Goal: Book appointment/travel/reservation

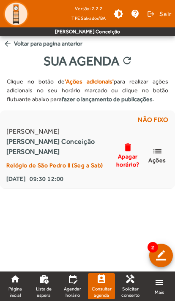
click at [162, 150] on mat-icon "list" at bounding box center [157, 151] width 10 height 11
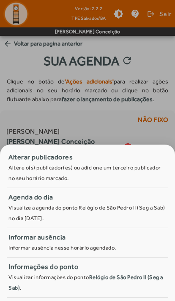
click at [130, 99] on div at bounding box center [87, 150] width 175 height 301
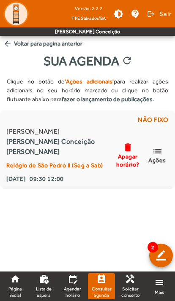
click at [76, 286] on link "edit_calendar Agendar horário" at bounding box center [72, 286] width 27 height 26
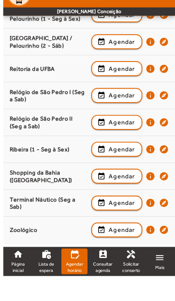
scroll to position [806, 0]
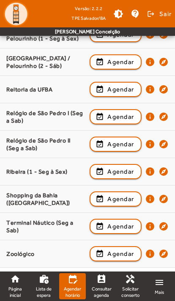
click at [167, 140] on mat-icon "explore" at bounding box center [163, 144] width 10 height 10
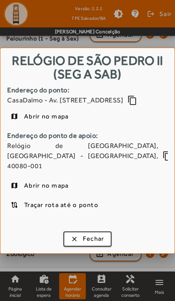
scroll to position [0, 0]
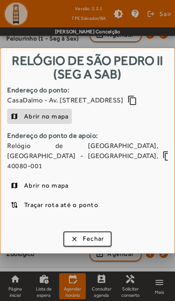
click at [89, 237] on span "Fechar" at bounding box center [94, 239] width 22 height 10
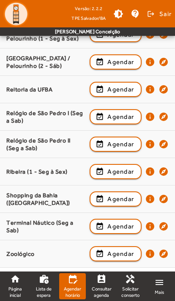
scroll to position [806, 0]
click at [146, 145] on mat-icon "info" at bounding box center [150, 144] width 10 height 10
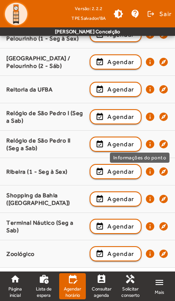
click at [150, 142] on mat-icon "info" at bounding box center [150, 144] width 10 height 10
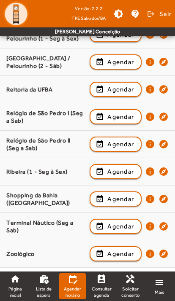
scroll to position [0, 0]
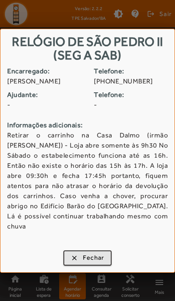
click at [97, 253] on span "Fechar" at bounding box center [94, 258] width 22 height 10
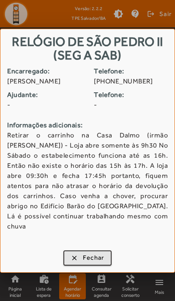
click at [88, 254] on span "Fechar" at bounding box center [94, 258] width 22 height 10
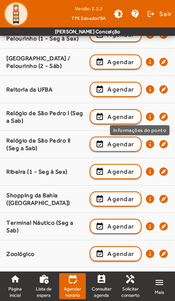
click at [147, 118] on mat-icon "info" at bounding box center [150, 117] width 10 height 10
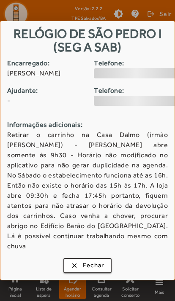
scroll to position [0, 0]
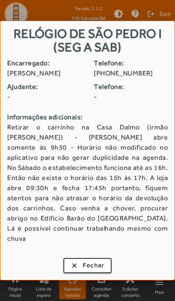
click at [164, 290] on div at bounding box center [87, 150] width 175 height 301
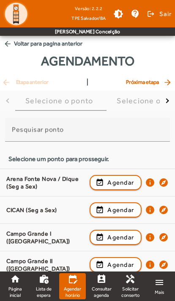
scroll to position [806, 0]
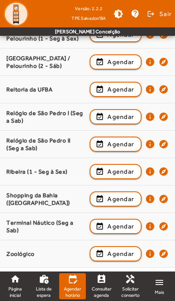
click at [160, 284] on mat-icon "menu" at bounding box center [159, 283] width 10 height 10
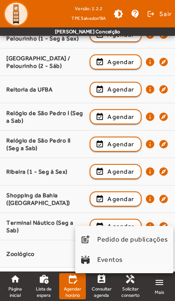
click at [18, 285] on div at bounding box center [87, 150] width 175 height 301
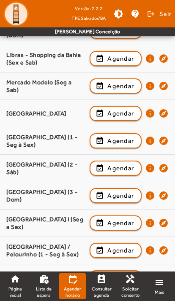
scroll to position [592, 0]
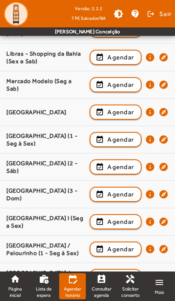
click at [14, 280] on mat-icon "home" at bounding box center [15, 279] width 10 height 10
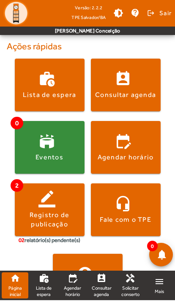
scroll to position [172, 0]
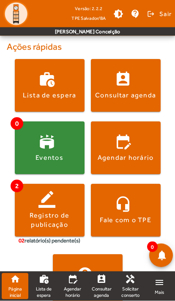
click at [139, 214] on span at bounding box center [126, 210] width 70 height 20
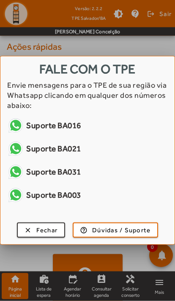
scroll to position [0, 0]
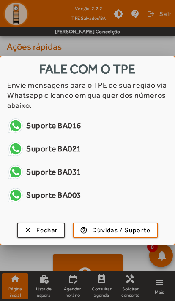
click at [43, 237] on span "button" at bounding box center [41, 230] width 47 height 20
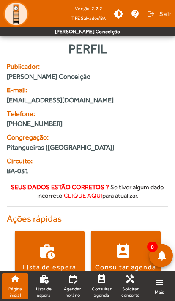
click at [46, 292] on span "Lista de espera" at bounding box center [44, 292] width 20 height 12
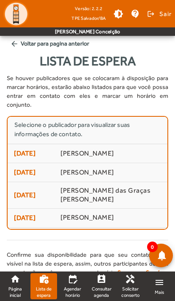
click at [78, 288] on span "Agendar horário" at bounding box center [72, 292] width 20 height 12
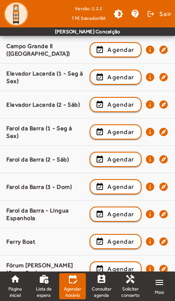
scroll to position [216, 0]
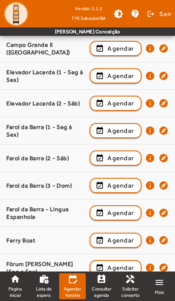
click at [162, 286] on mat-icon "menu" at bounding box center [159, 283] width 10 height 10
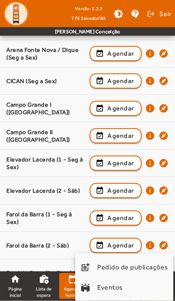
scroll to position [126, 0]
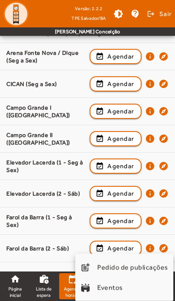
click at [164, 137] on div at bounding box center [87, 150] width 175 height 301
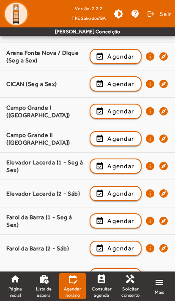
click at [160, 143] on mat-icon "explore" at bounding box center [163, 139] width 10 height 10
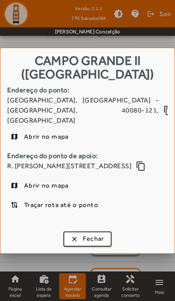
scroll to position [0, 0]
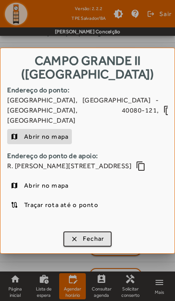
click at [98, 237] on span "Fechar" at bounding box center [94, 239] width 22 height 10
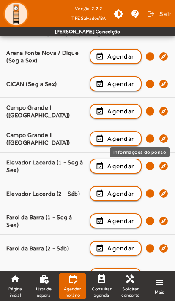
click at [148, 138] on mat-icon "info" at bounding box center [150, 139] width 10 height 10
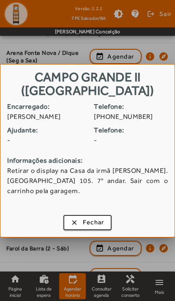
click at [100, 222] on span "button" at bounding box center [87, 223] width 47 height 20
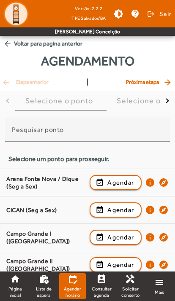
scroll to position [126, 0]
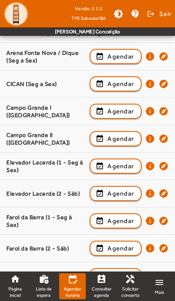
click at [151, 111] on mat-icon "info" at bounding box center [150, 111] width 10 height 10
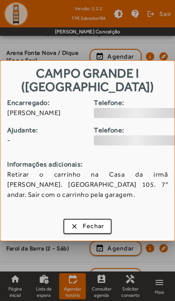
scroll to position [0, 0]
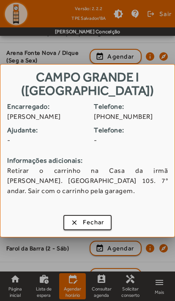
click at [88, 227] on span "Fechar" at bounding box center [94, 223] width 22 height 10
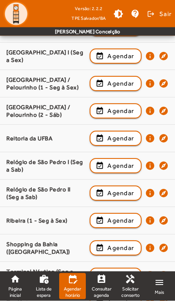
scroll to position [757, 0]
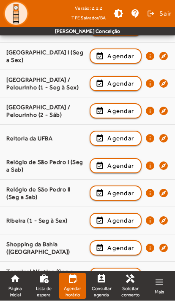
click at [148, 194] on mat-icon "info" at bounding box center [150, 194] width 10 height 10
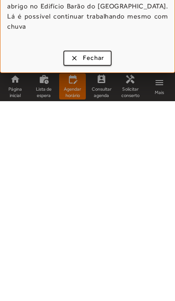
scroll to position [0, 0]
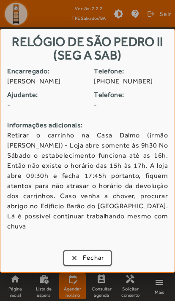
click at [74, 253] on span "button" at bounding box center [87, 258] width 47 height 20
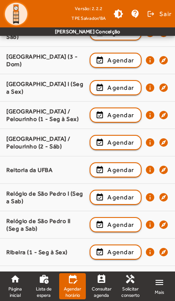
scroll to position [727, 0]
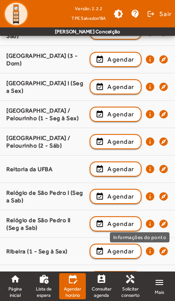
click at [153, 222] on mat-icon "info" at bounding box center [150, 224] width 10 height 10
click at [152, 224] on mat-icon "info" at bounding box center [150, 224] width 10 height 10
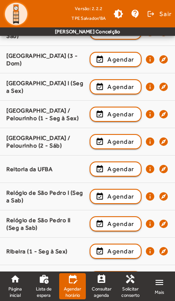
click at [148, 222] on mat-icon "info" at bounding box center [150, 224] width 10 height 10
click at [150, 225] on mat-icon "info" at bounding box center [150, 224] width 10 height 10
click at [151, 225] on mat-icon "info" at bounding box center [150, 224] width 10 height 10
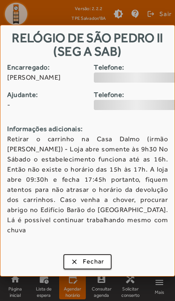
scroll to position [0, 0]
